Goal: Complete application form

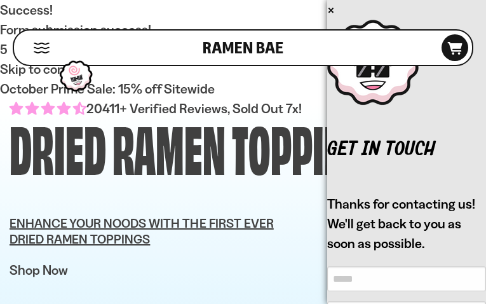
type input "**********"
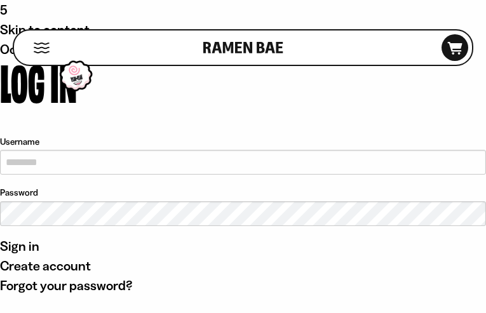
type input "**********"
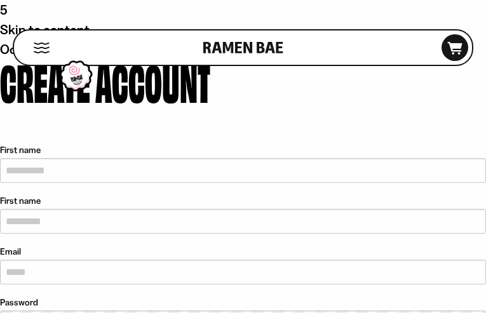
type input "**********"
